Goal: Transaction & Acquisition: Purchase product/service

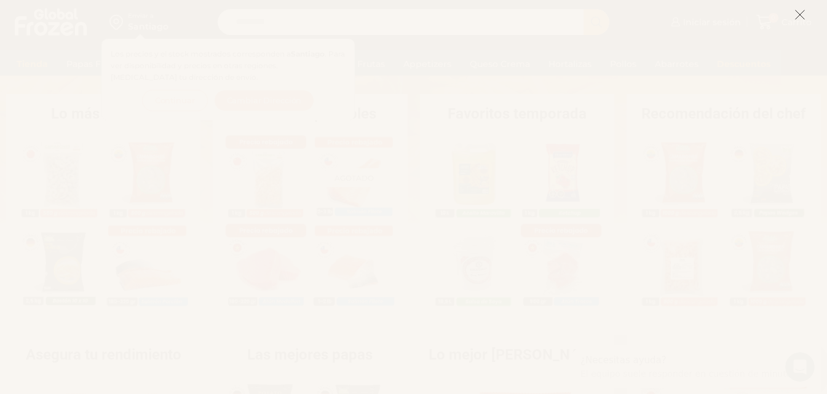
click at [800, 16] on icon at bounding box center [800, 14] width 11 height 11
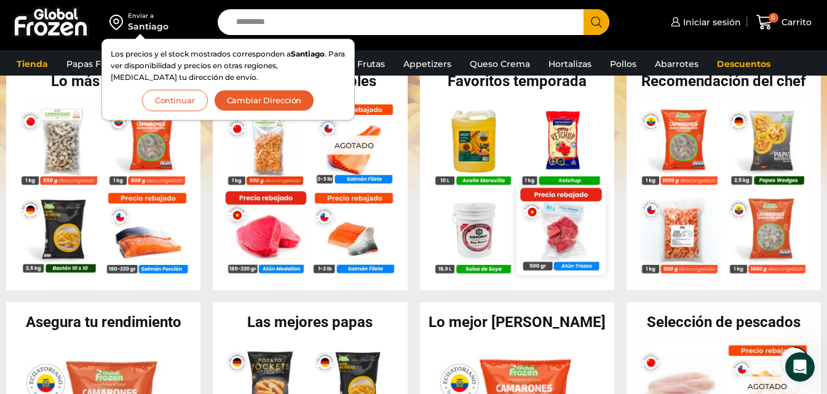
scroll to position [308, 0]
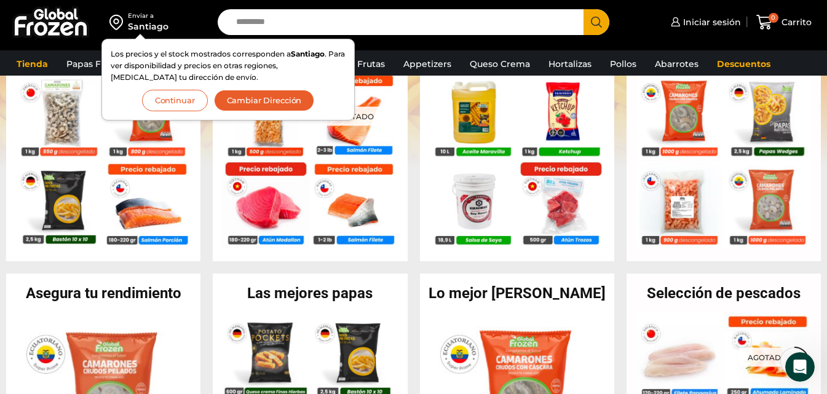
click at [139, 31] on div "Santiago" at bounding box center [148, 26] width 41 height 12
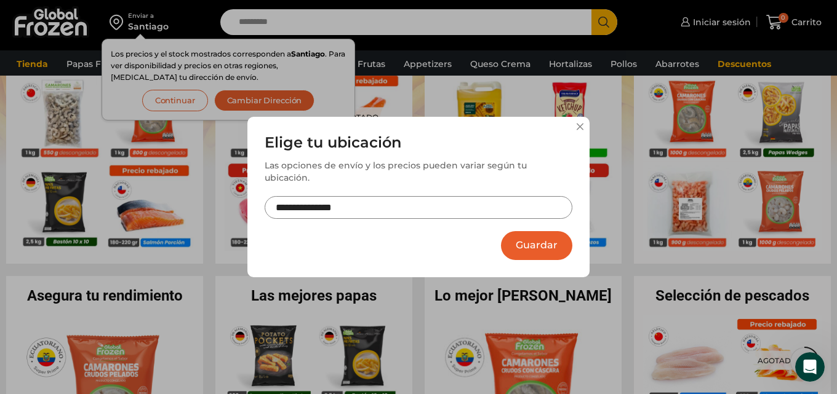
click at [583, 130] on button at bounding box center [579, 126] width 7 height 7
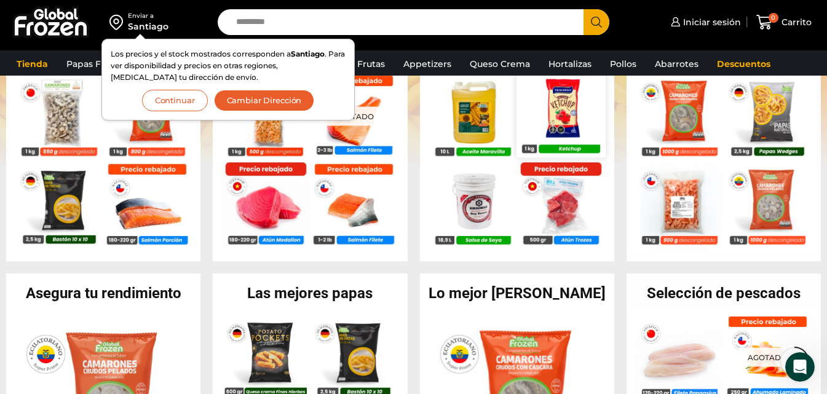
click at [543, 111] on img at bounding box center [561, 112] width 89 height 89
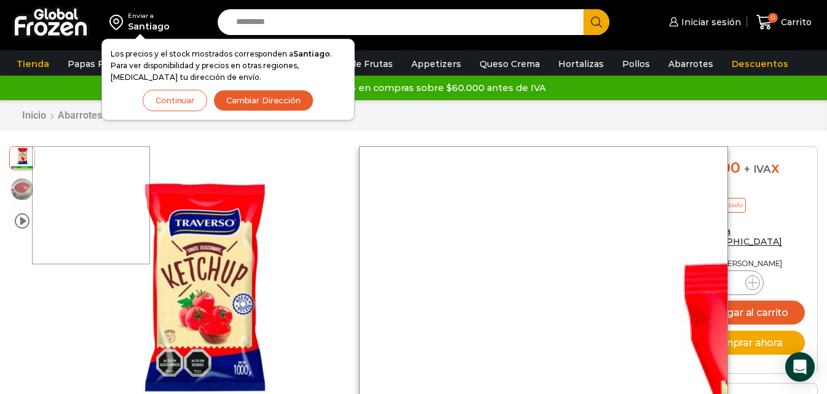
click at [96, 173] on div at bounding box center [91, 205] width 118 height 118
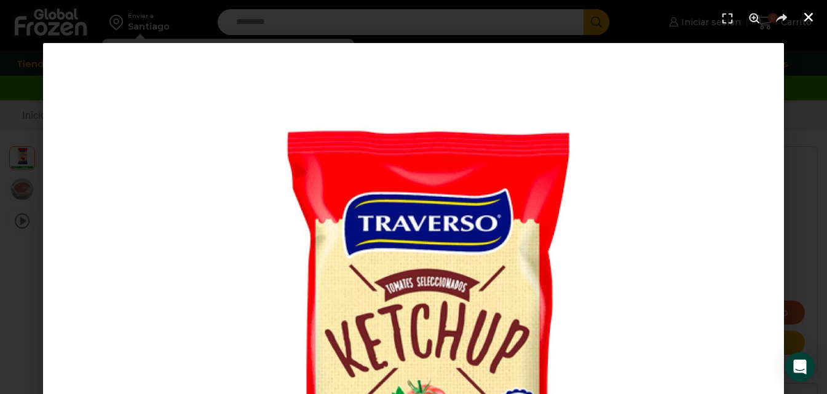
click at [805, 16] on icon "Cerrar (Esc)" at bounding box center [809, 17] width 12 height 12
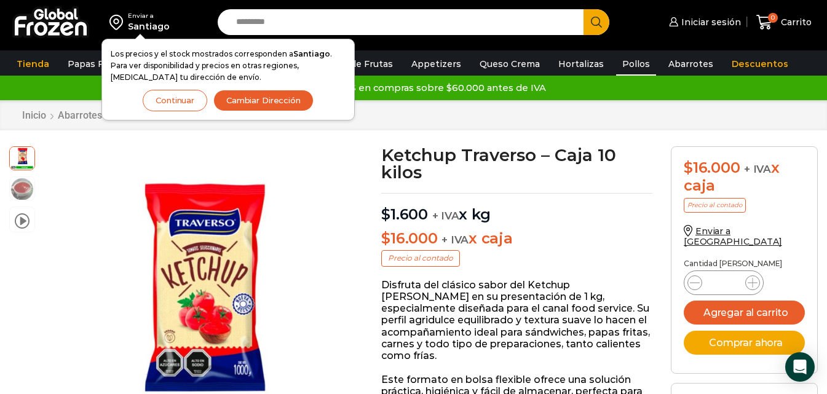
click at [616, 58] on link "Pollos" at bounding box center [636, 63] width 40 height 23
